Goal: Task Accomplishment & Management: Manage account settings

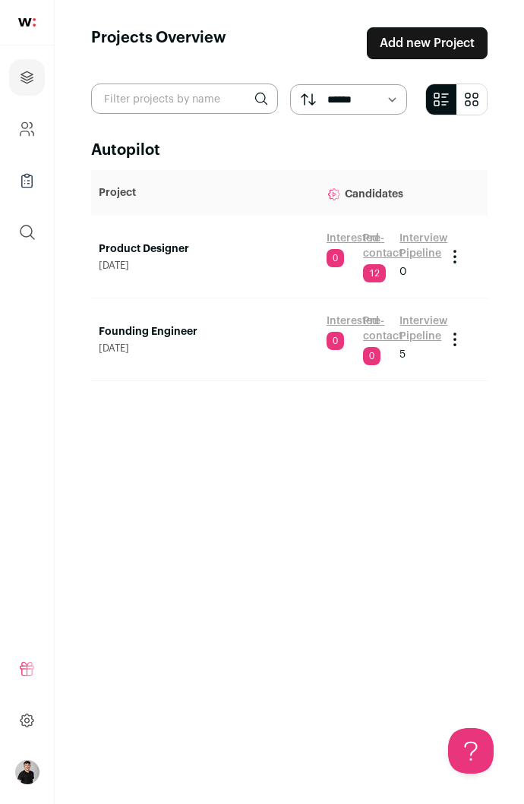
click at [157, 333] on link "Founding Engineer" at bounding box center [205, 331] width 213 height 15
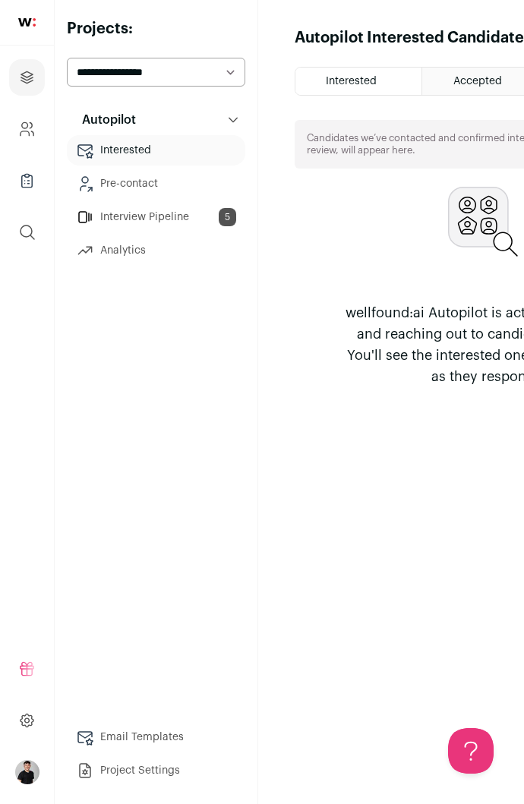
click at [140, 219] on link "Interview Pipeline 5" at bounding box center [156, 217] width 179 height 30
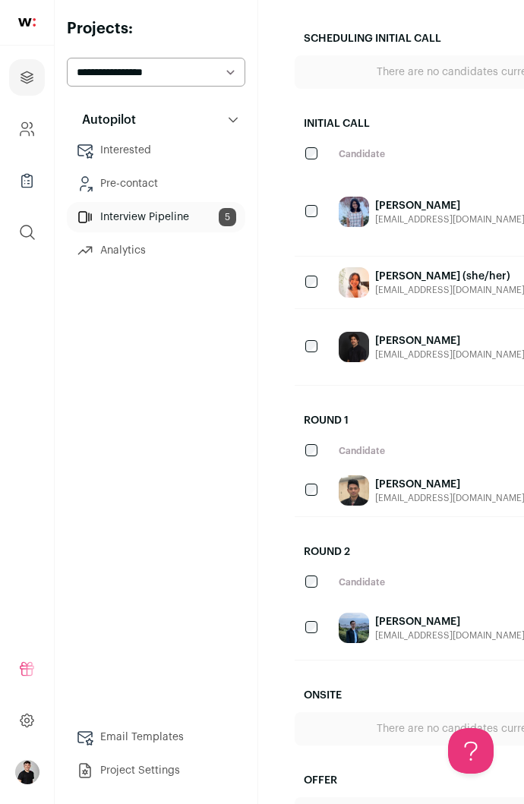
scroll to position [226, 0]
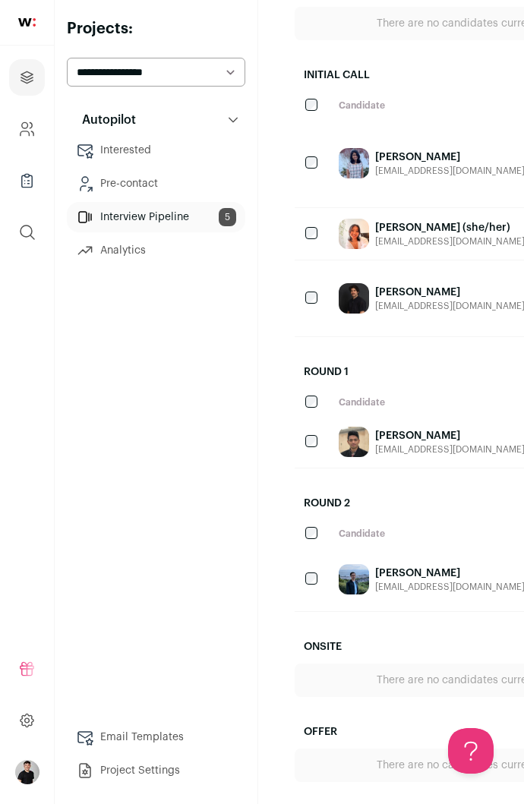
click at [404, 227] on link "[PERSON_NAME] (she/her)" at bounding box center [457, 227] width 165 height 15
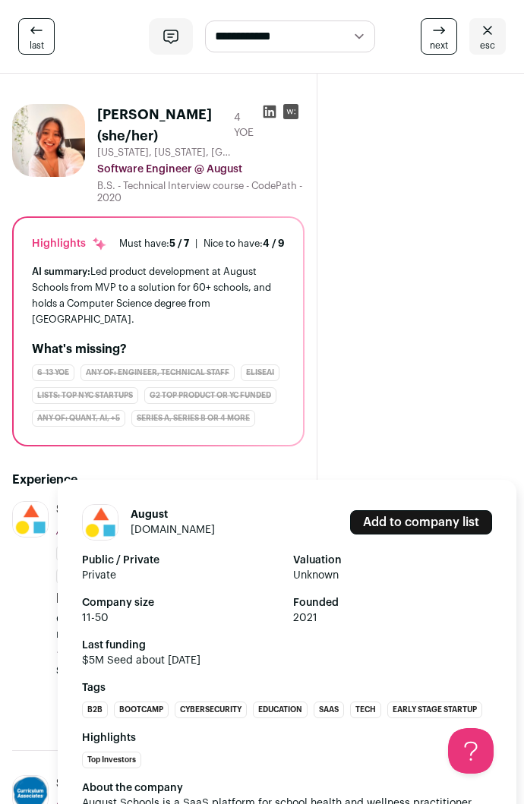
click at [24, 502] on img at bounding box center [30, 519] width 35 height 35
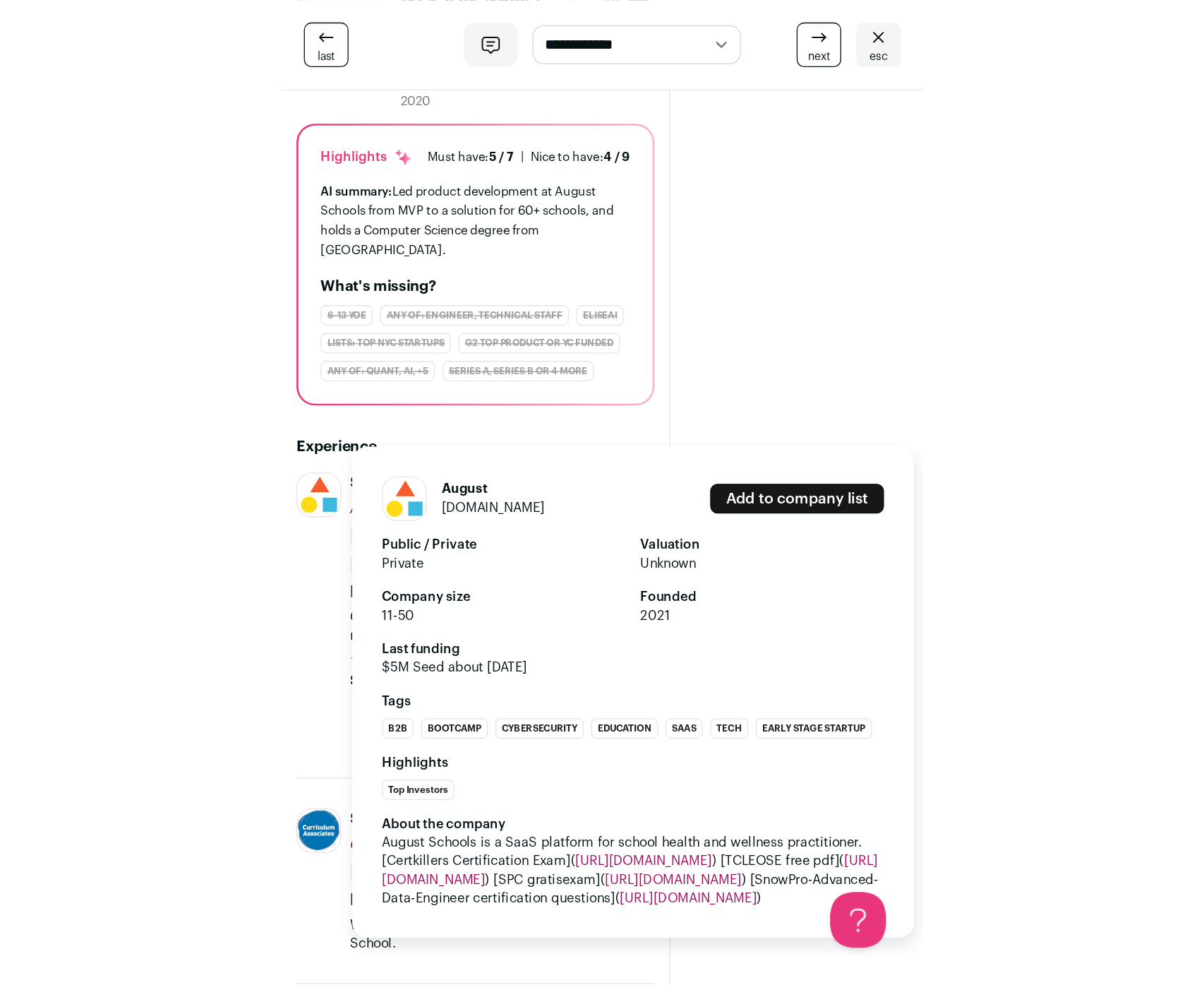
scroll to position [118, 0]
